Goal: Task Accomplishment & Management: Manage account settings

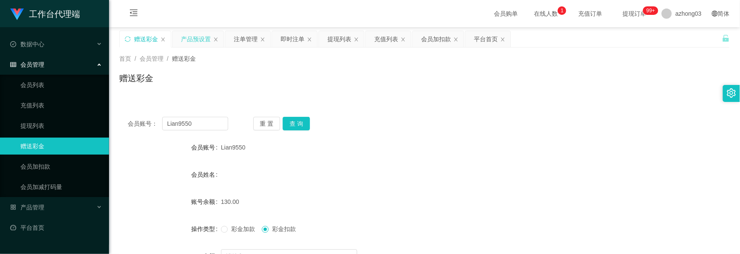
click at [196, 38] on div "产品预设置" at bounding box center [196, 39] width 30 height 16
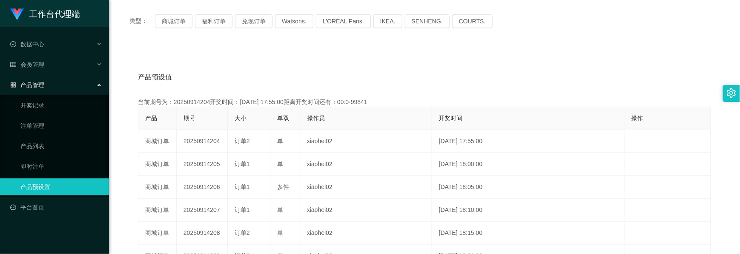
scroll to position [113, 0]
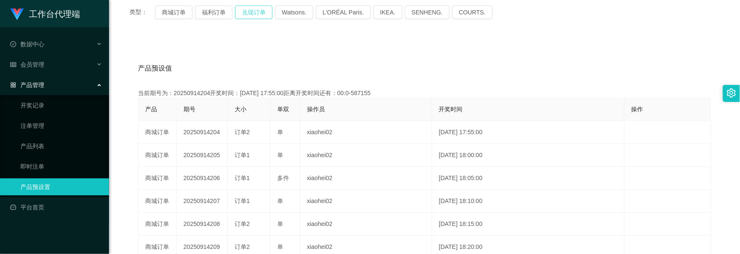
click at [254, 14] on button "兑现订单" at bounding box center [253, 13] width 37 height 14
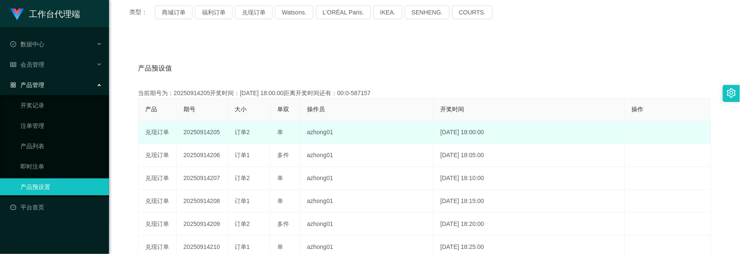
click at [202, 134] on td "20250914205" at bounding box center [202, 132] width 51 height 23
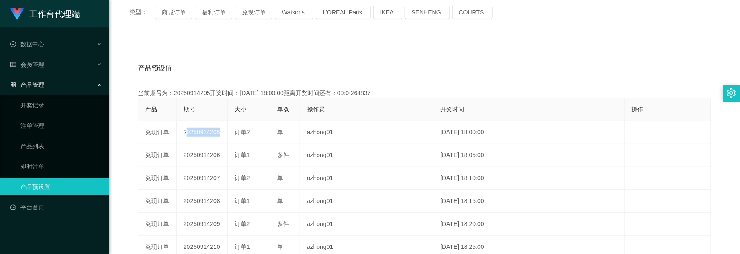
copy td "20250914205"
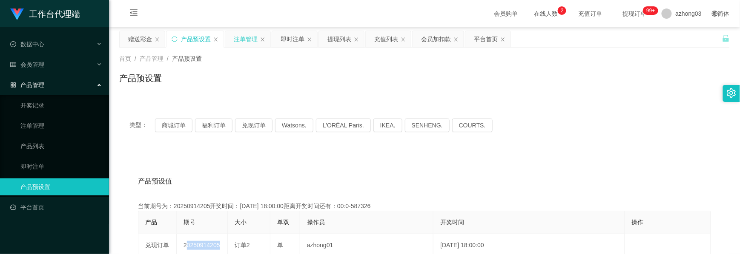
click at [244, 41] on div "注单管理" at bounding box center [246, 39] width 24 height 16
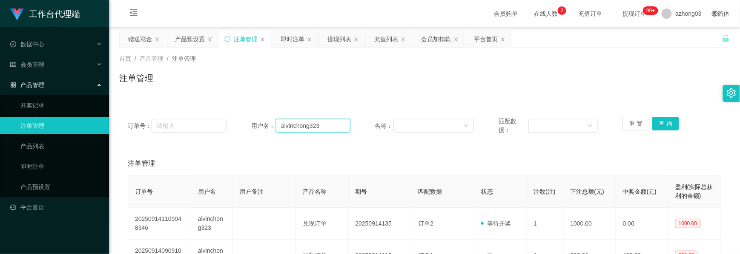
drag, startPoint x: 318, startPoint y: 127, endPoint x: 232, endPoint y: 123, distance: 86.5
click at [232, 123] on div "订单号： 用户名： alvinchong323 名称： 匹配数据： 重 置 查 询" at bounding box center [424, 126] width 593 height 18
paste input "0147432122"
type input "0147432122"
click at [662, 121] on button "查 询" at bounding box center [665, 124] width 27 height 14
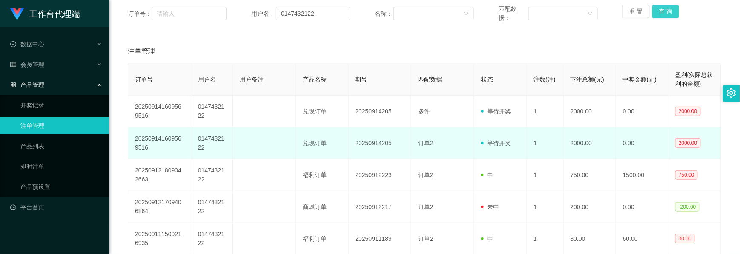
scroll to position [113, 0]
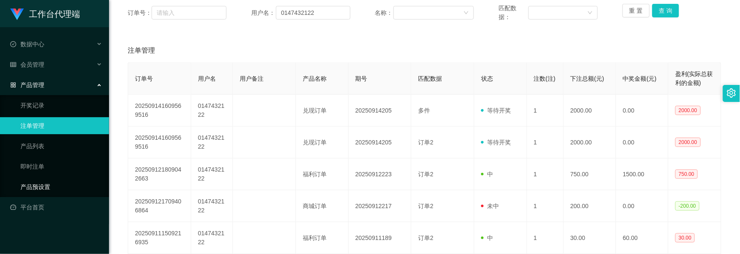
click at [36, 186] on link "产品预设置" at bounding box center [61, 187] width 82 height 17
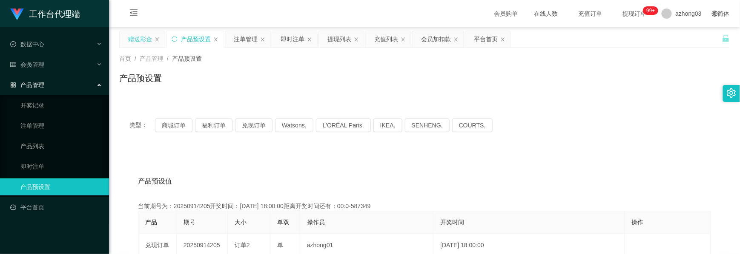
click at [145, 41] on div "赠送彩金" at bounding box center [140, 39] width 24 height 16
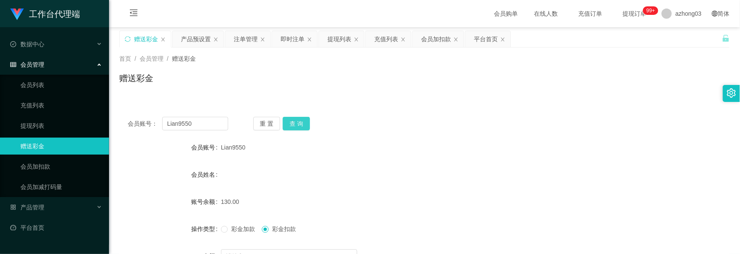
click at [300, 121] on button "查 询" at bounding box center [296, 124] width 27 height 14
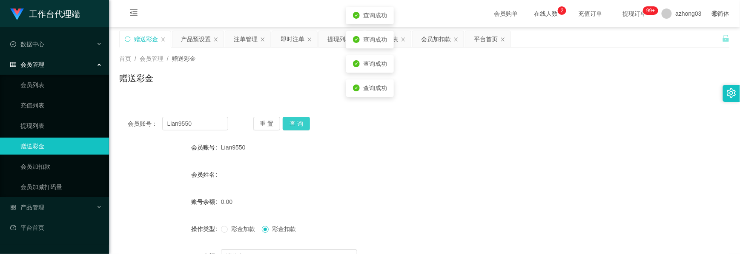
click at [300, 121] on button "查 询" at bounding box center [296, 124] width 27 height 14
click at [300, 121] on button "查 询" at bounding box center [301, 124] width 37 height 14
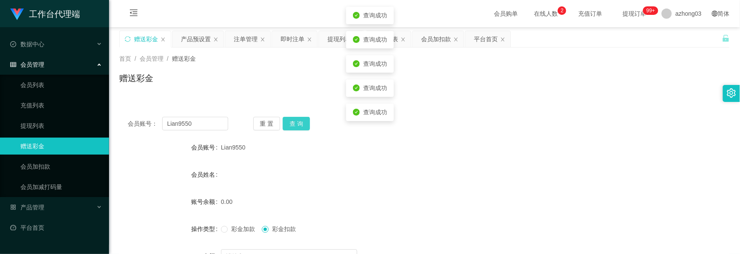
click at [300, 121] on button "查 询" at bounding box center [296, 124] width 27 height 14
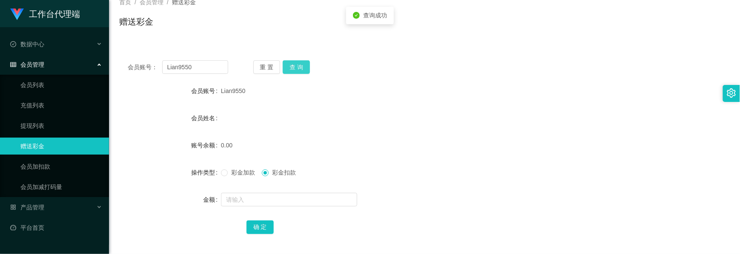
click at [291, 70] on button "查 询" at bounding box center [296, 67] width 27 height 14
click at [293, 68] on button "查 询" at bounding box center [296, 67] width 27 height 14
click at [293, 68] on div "重 置 查 询" at bounding box center [303, 67] width 100 height 14
click at [293, 68] on button "查 询" at bounding box center [296, 67] width 27 height 14
click at [293, 68] on div "重 置 查 询" at bounding box center [303, 67] width 100 height 14
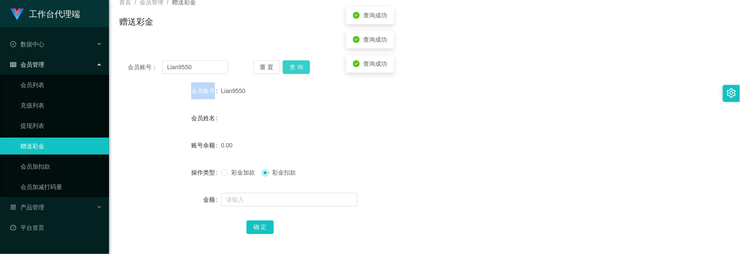
click at [293, 68] on button "查 询" at bounding box center [296, 67] width 27 height 14
click at [293, 68] on div "重 置 查 询" at bounding box center [303, 67] width 100 height 14
click at [293, 68] on button "查 询" at bounding box center [296, 67] width 27 height 14
click at [293, 68] on div "重 置 查 询" at bounding box center [303, 67] width 100 height 14
click at [293, 68] on button "查 询" at bounding box center [296, 67] width 27 height 14
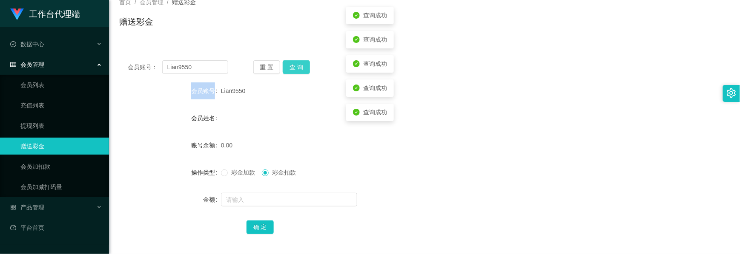
click at [293, 68] on div "重 置 查 询" at bounding box center [303, 67] width 100 height 14
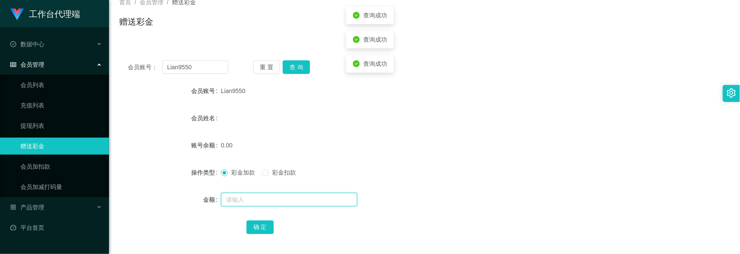
click at [234, 206] on input "text" at bounding box center [289, 200] width 136 height 14
type input "8000"
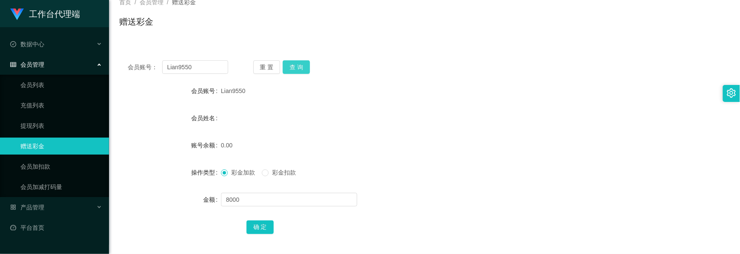
click at [295, 68] on button "查 询" at bounding box center [296, 67] width 27 height 14
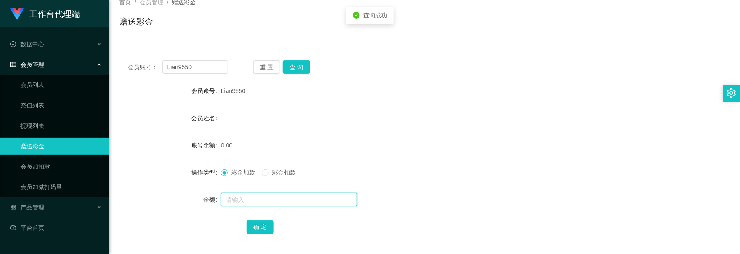
click at [249, 193] on input "text" at bounding box center [289, 200] width 136 height 14
type input "8000"
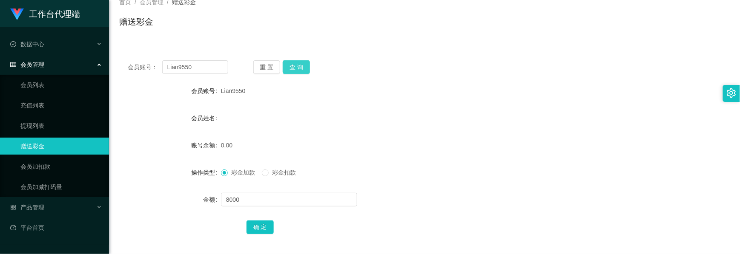
click at [293, 67] on button "查 询" at bounding box center [296, 67] width 27 height 14
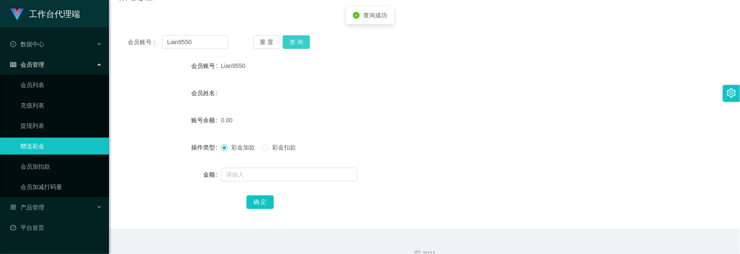
scroll to position [96, 0]
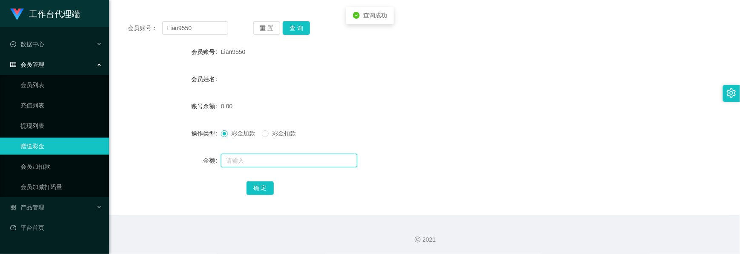
click at [248, 164] on input "text" at bounding box center [289, 161] width 136 height 14
type input "8000"
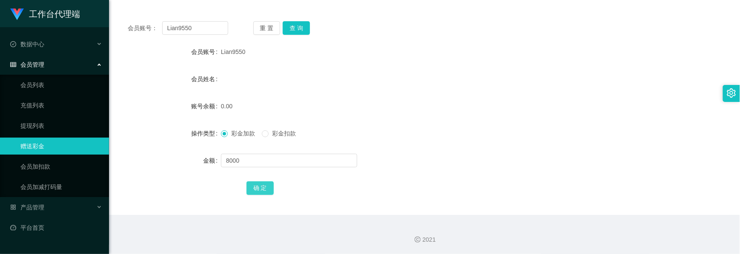
click at [254, 184] on button "确 定" at bounding box center [259, 189] width 27 height 14
click at [257, 123] on form "会员账号 Lian9550 会员姓名 账号余额 8000.00 操作类型 彩金加款 彩金扣款 金额 确 定" at bounding box center [424, 119] width 610 height 153
click at [231, 160] on input "text" at bounding box center [289, 161] width 136 height 14
type input "700"
click at [258, 186] on button "确 定" at bounding box center [259, 189] width 27 height 14
